Goal: Check status: Check status

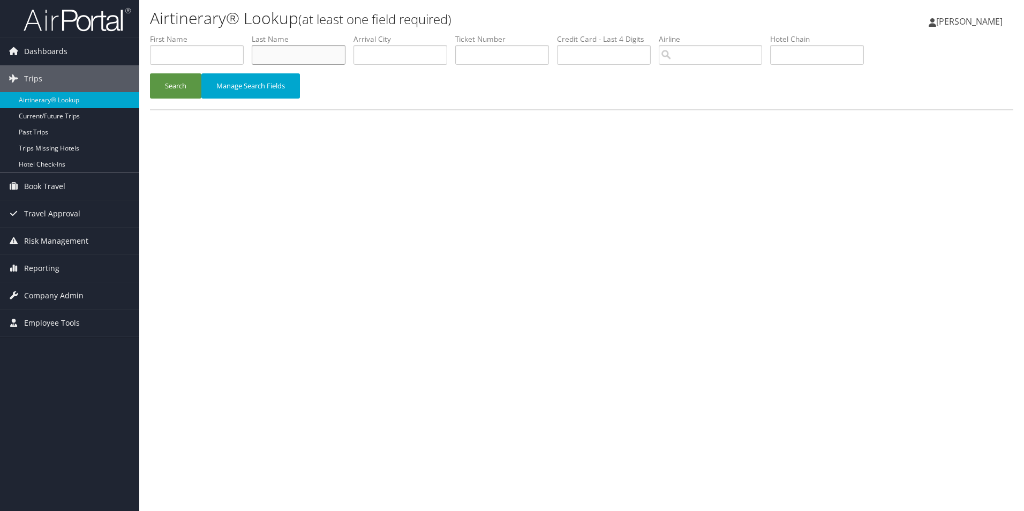
click at [304, 49] on input "text" at bounding box center [299, 55] width 94 height 20
type input "ALAMERI"
click at [232, 49] on input "text" at bounding box center [197, 55] width 94 height 20
type input "L"
type input "ALI"
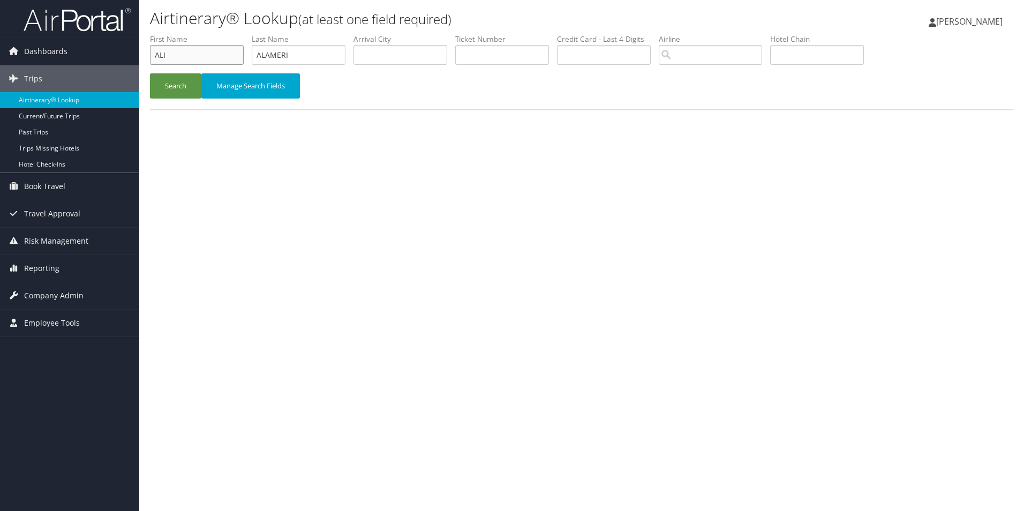
click at [150, 73] on button "Search" at bounding box center [175, 85] width 51 height 25
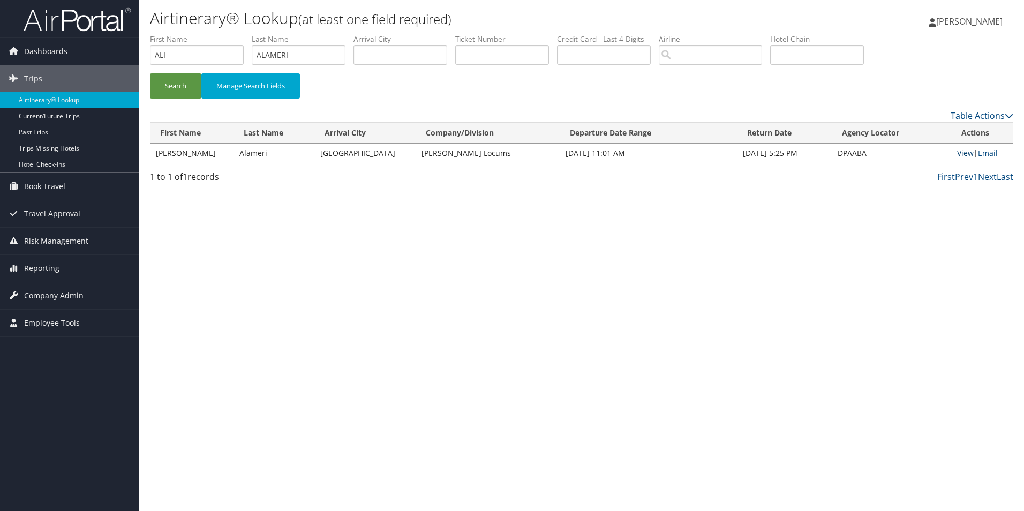
click at [960, 153] on link "View" at bounding box center [965, 153] width 17 height 10
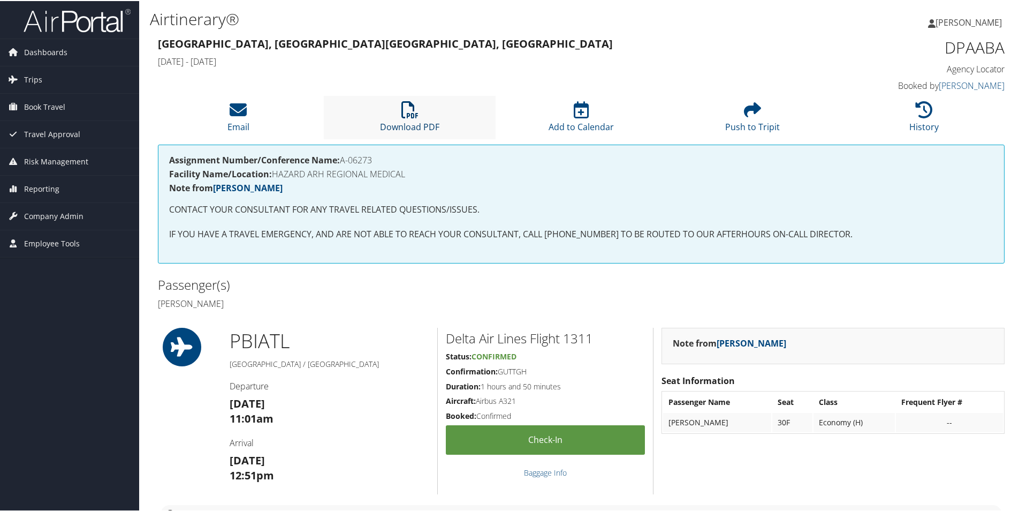
click at [404, 122] on link "Download PDF" at bounding box center [409, 119] width 59 height 26
click at [406, 117] on icon at bounding box center [409, 108] width 17 height 17
click at [288, 481] on h3 "Thu 23 Oct 12:51pm" at bounding box center [330, 467] width 200 height 30
